Goal: Navigation & Orientation: Find specific page/section

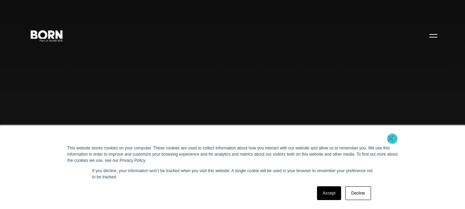
click at [393, 139] on link "×" at bounding box center [391, 138] width 8 height 6
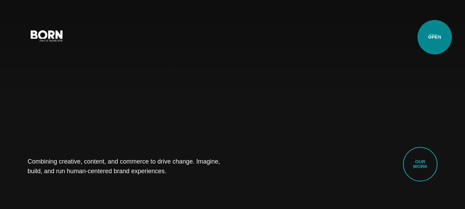
click at [435, 37] on button "Primary Menu" at bounding box center [433, 35] width 17 height 14
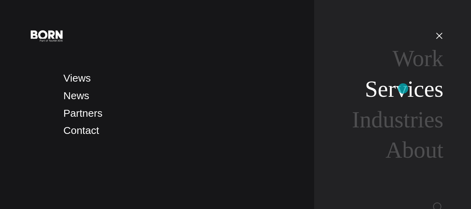
click at [403, 89] on link "Services" at bounding box center [404, 89] width 79 height 26
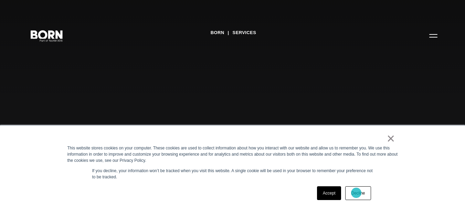
click at [357, 193] on link "Decline" at bounding box center [358, 193] width 25 height 14
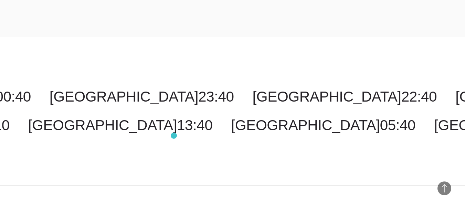
scroll to position [1238, 0]
